Goal: Navigation & Orientation: Find specific page/section

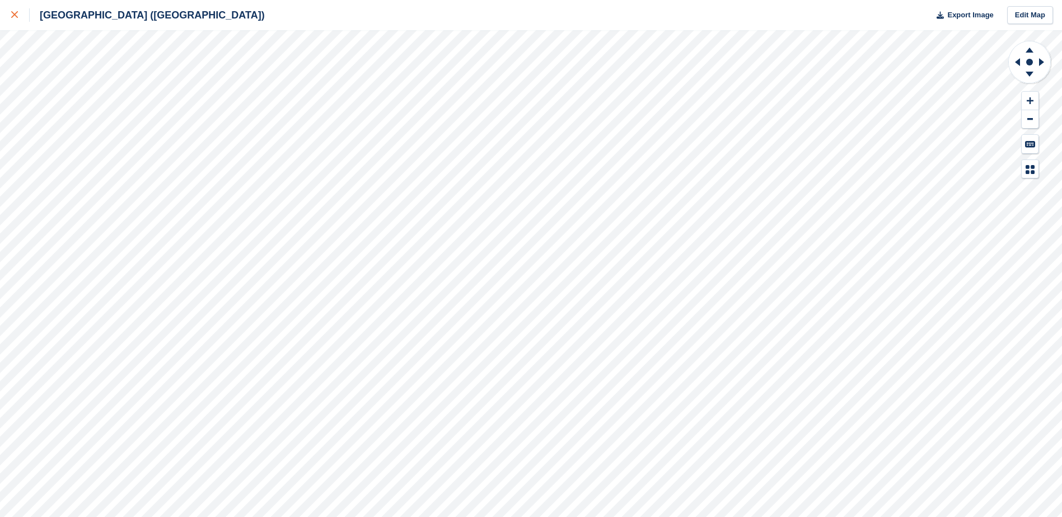
click at [12, 17] on icon at bounding box center [14, 14] width 7 height 7
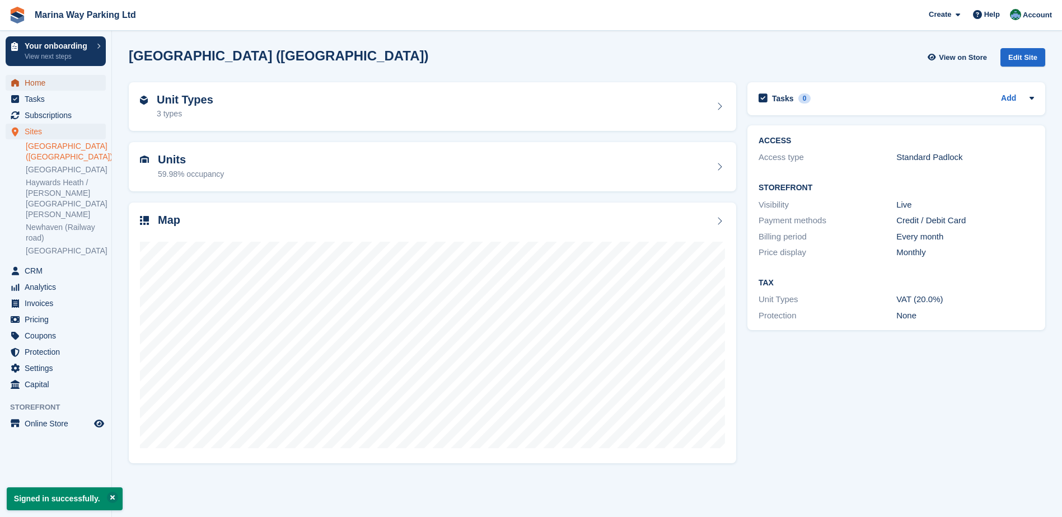
click at [44, 80] on span "Home" at bounding box center [58, 83] width 67 height 16
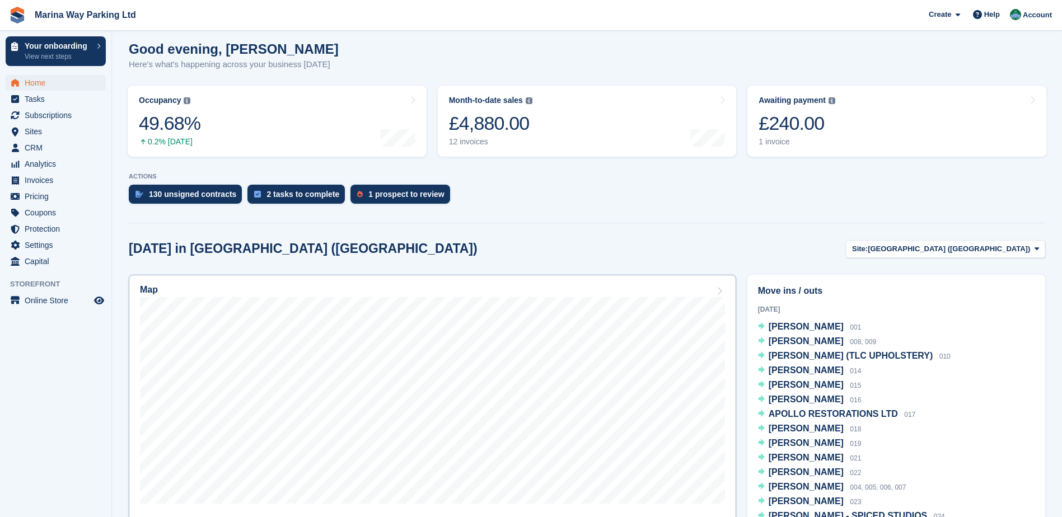
scroll to position [168, 0]
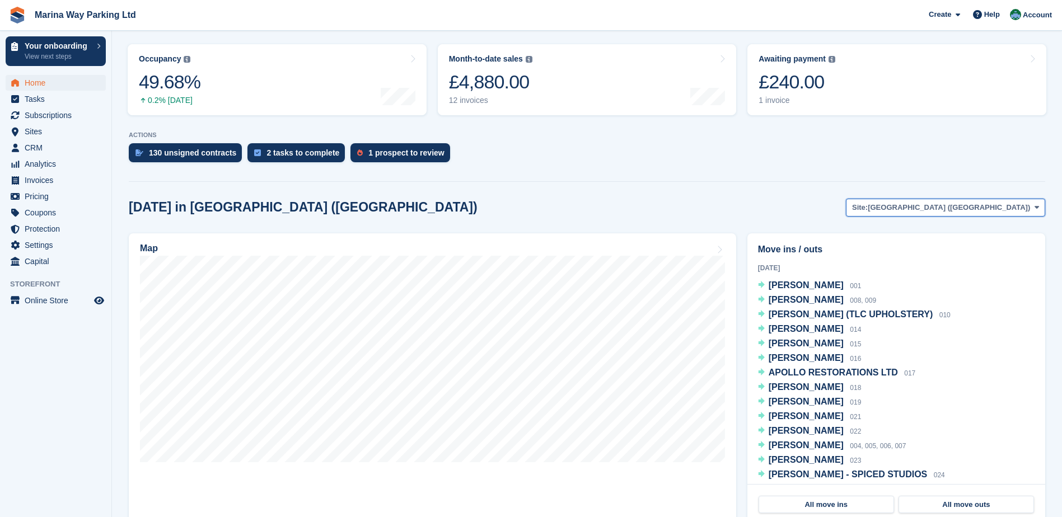
click at [1002, 208] on span "[GEOGRAPHIC_DATA] ([GEOGRAPHIC_DATA])" at bounding box center [949, 207] width 162 height 11
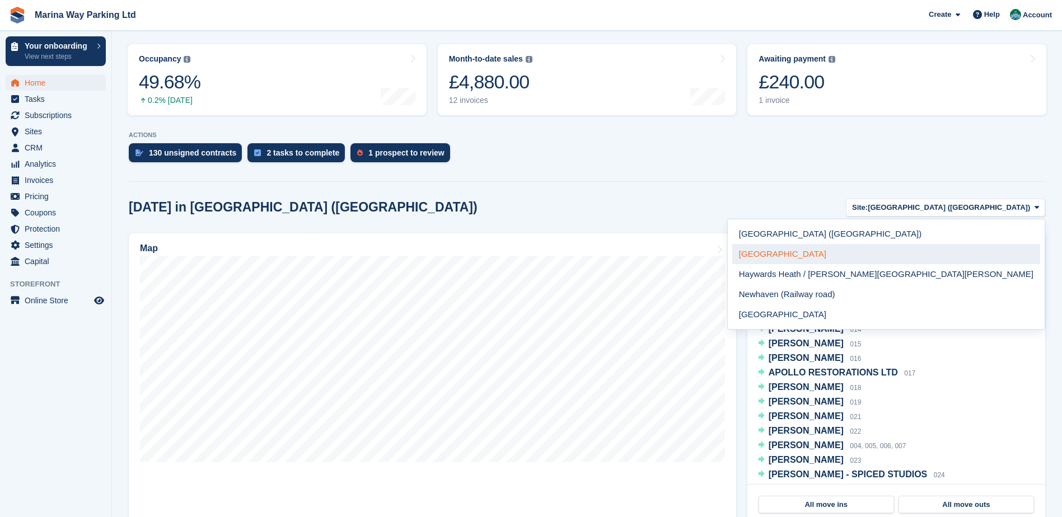
click at [957, 252] on link "[GEOGRAPHIC_DATA]" at bounding box center [886, 254] width 308 height 20
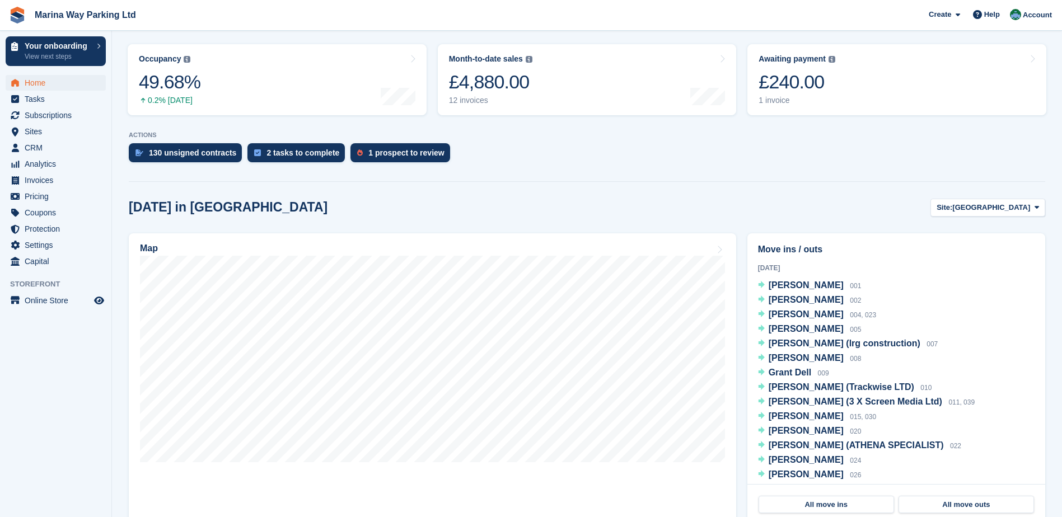
click at [952, 211] on span "Site:" at bounding box center [945, 207] width 16 height 11
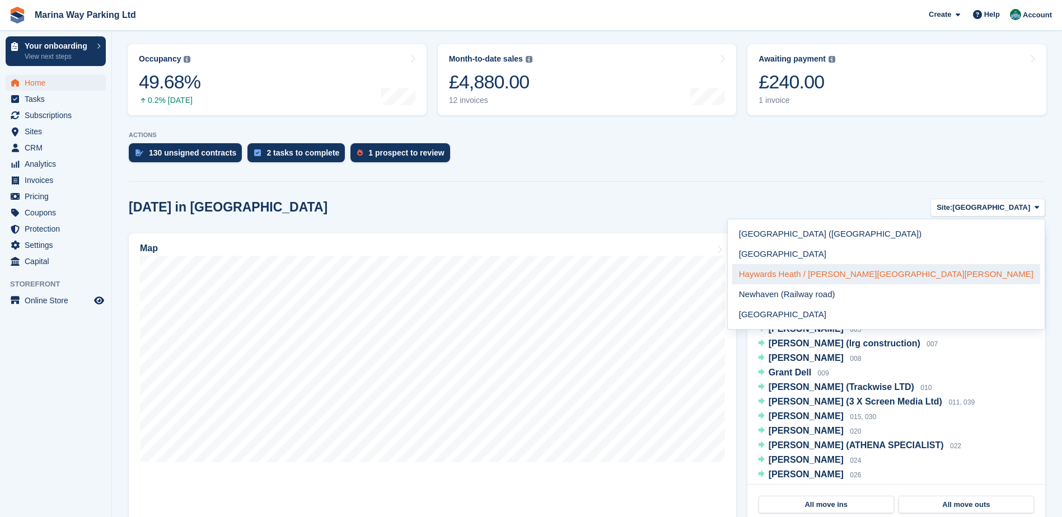
click at [957, 274] on link "Haywards Heath / [PERSON_NAME][GEOGRAPHIC_DATA][PERSON_NAME]" at bounding box center [886, 274] width 308 height 20
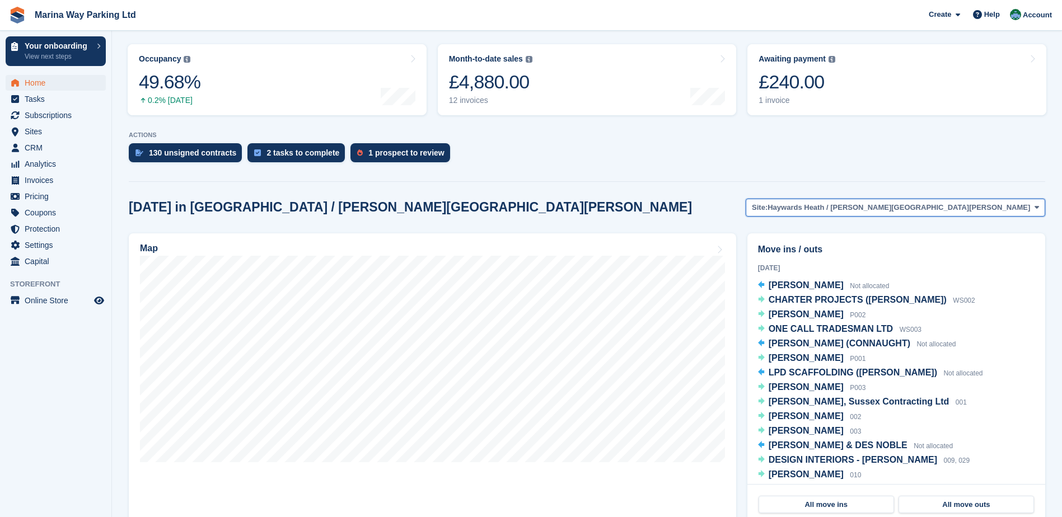
click at [979, 203] on span "Haywards Heath / [PERSON_NAME][GEOGRAPHIC_DATA][PERSON_NAME]" at bounding box center [899, 207] width 263 height 11
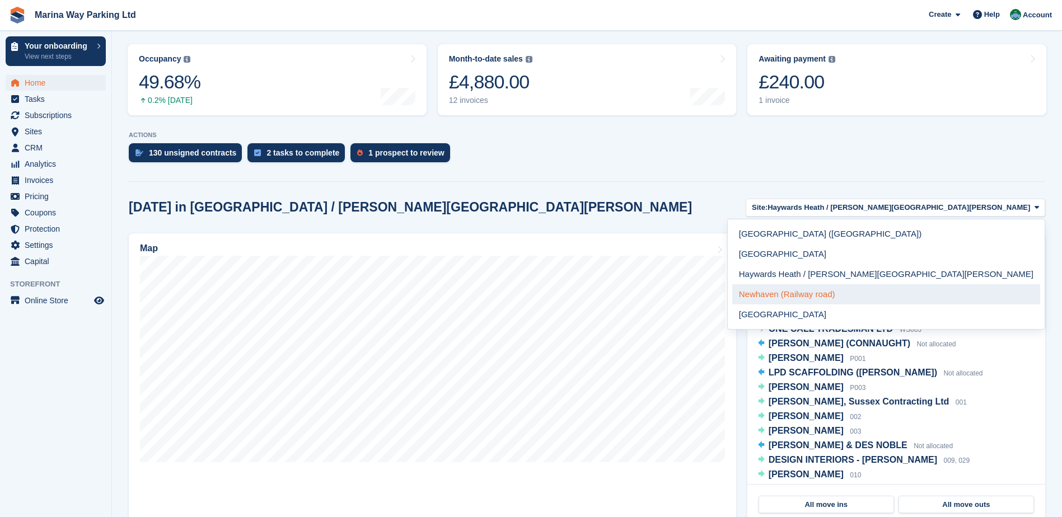
click at [980, 289] on link "Newhaven (Railway road)" at bounding box center [886, 294] width 308 height 20
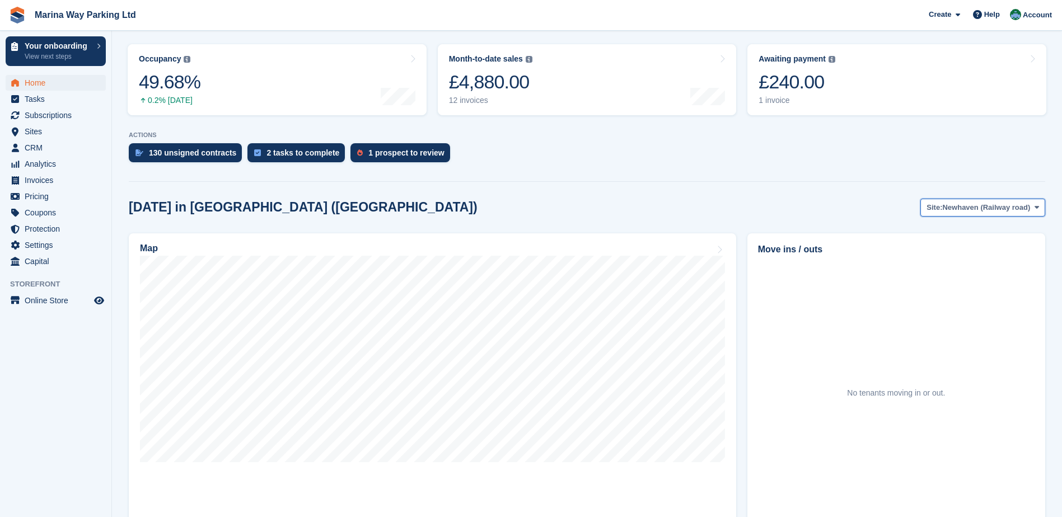
click at [963, 209] on span "Newhaven (Railway road)" at bounding box center [986, 207] width 88 height 11
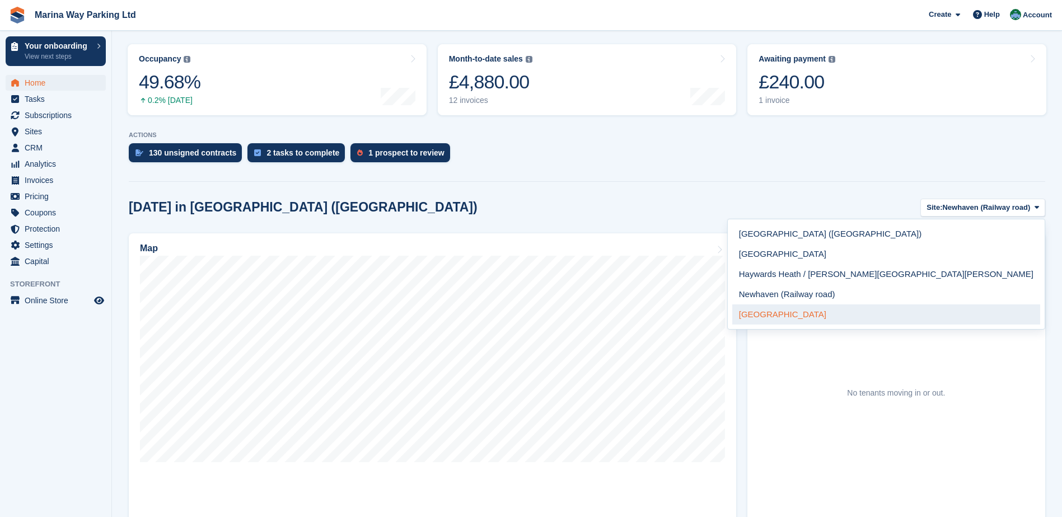
click at [978, 314] on link "[GEOGRAPHIC_DATA]" at bounding box center [886, 315] width 308 height 20
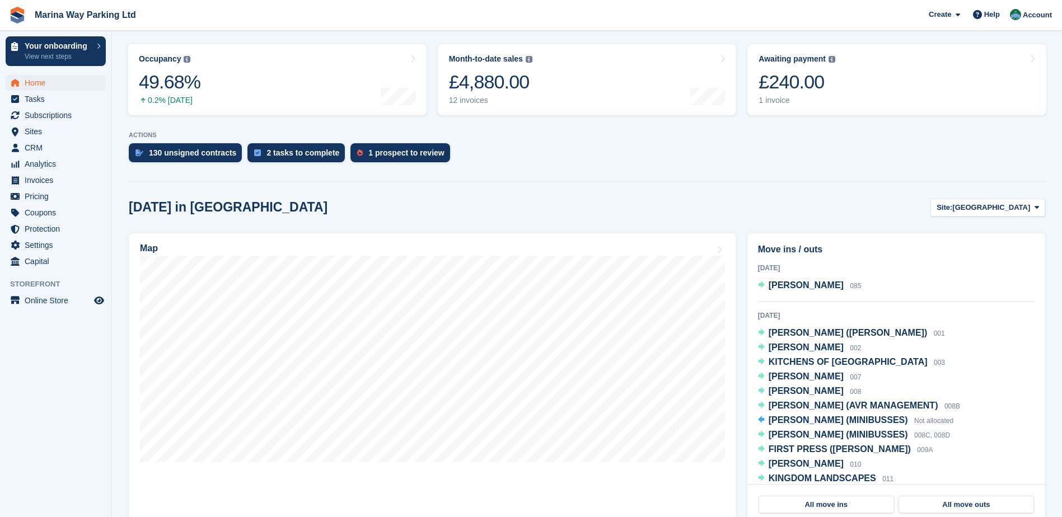
click at [760, 204] on div "[DATE] in [GEOGRAPHIC_DATA] Site: [GEOGRAPHIC_DATA] [GEOGRAPHIC_DATA] ([GEOGRAP…" at bounding box center [587, 208] width 917 height 18
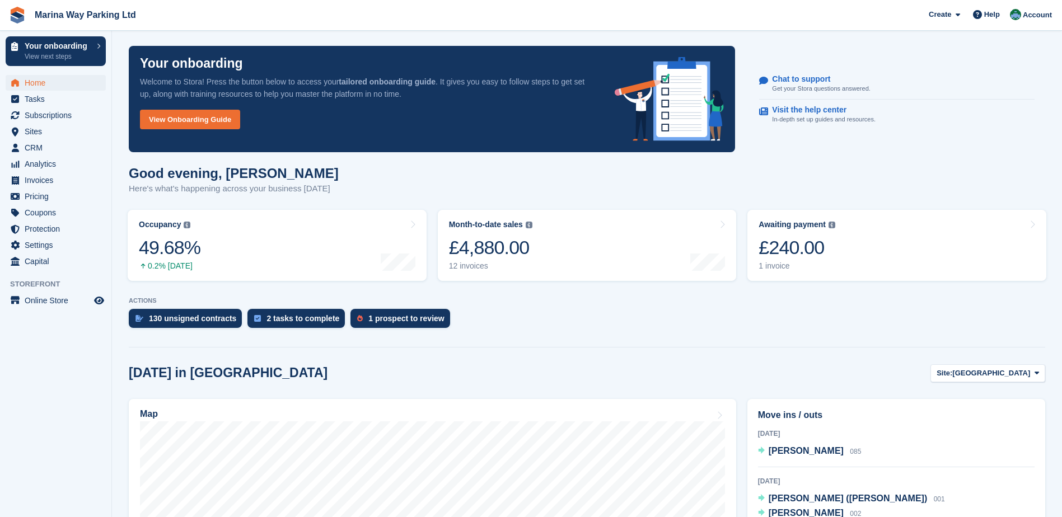
scroll to position [0, 0]
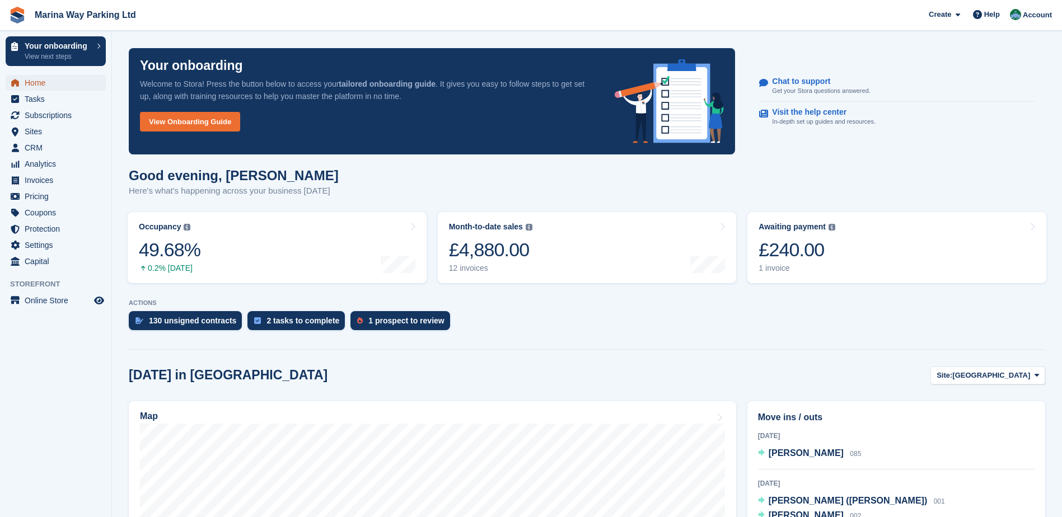
click at [33, 83] on span "Home" at bounding box center [58, 83] width 67 height 16
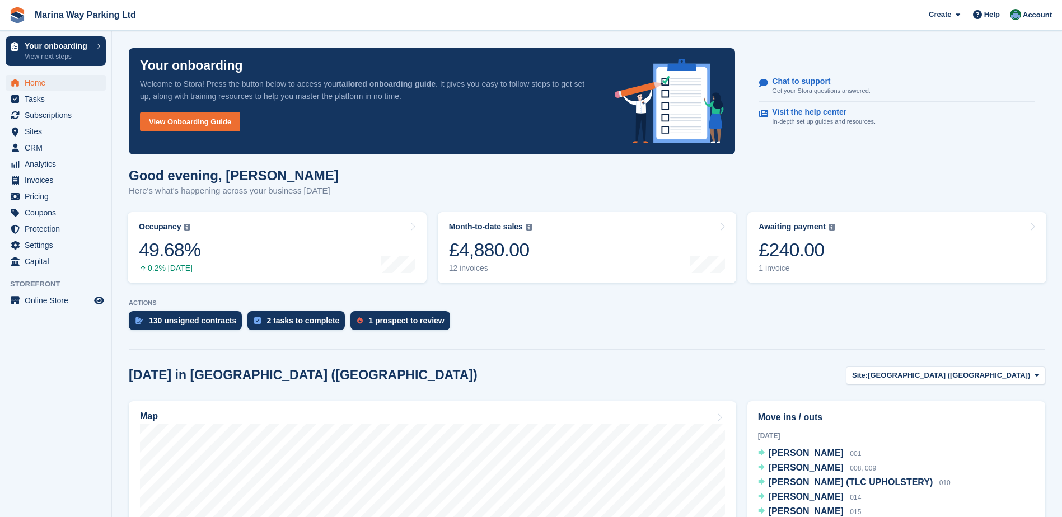
click at [541, 339] on section "Your onboarding Welcome to Stora! Press the button below to access your tailore…" at bounding box center [587, 445] width 950 height 891
